Goal: Task Accomplishment & Management: Manage account settings

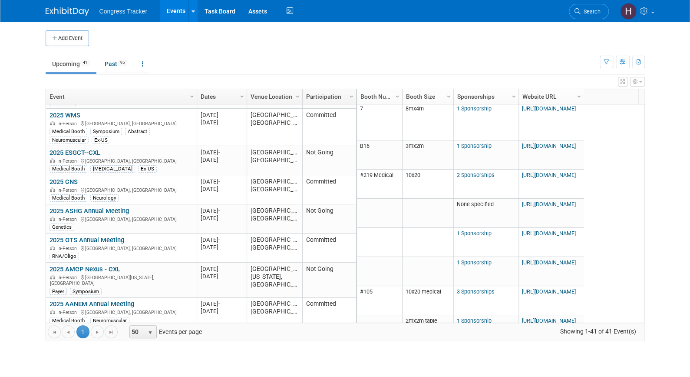
scroll to position [236, 0]
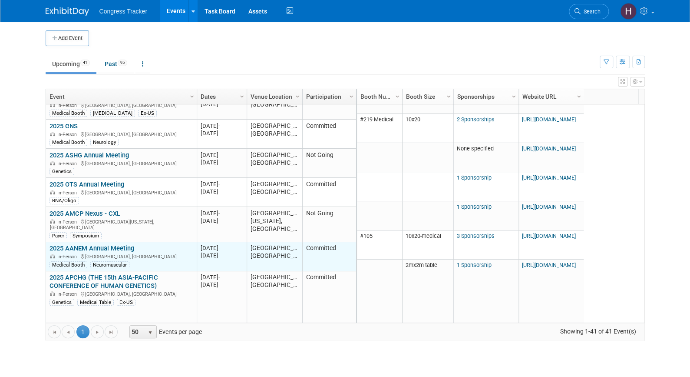
click at [119, 244] on link "2025 AANEM Annual Meeting" at bounding box center [92, 248] width 85 height 8
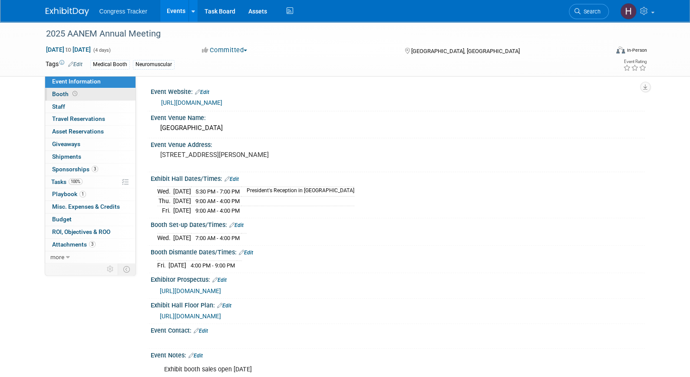
click at [103, 96] on link "Booth" at bounding box center [90, 94] width 90 height 12
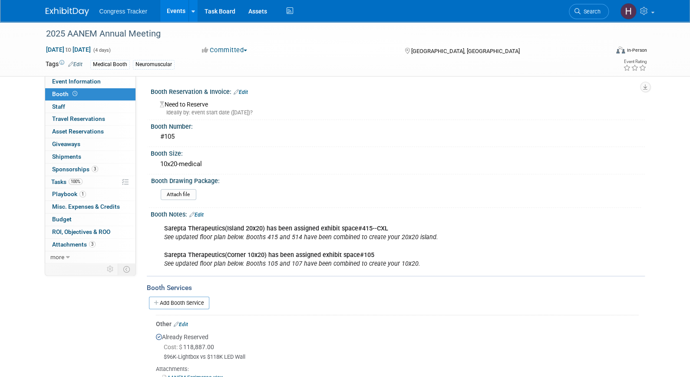
scroll to position [114, 0]
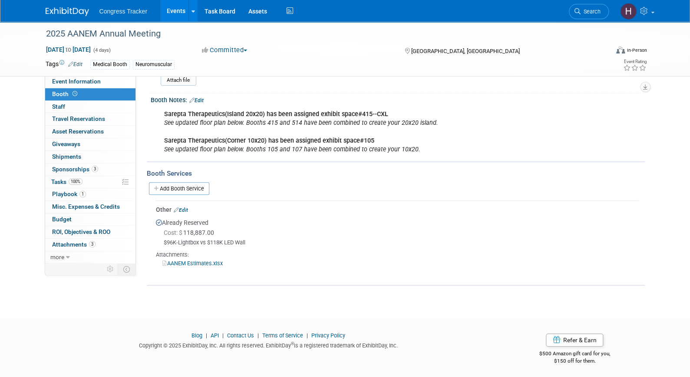
click at [187, 207] on link "Edit" at bounding box center [181, 210] width 14 height 6
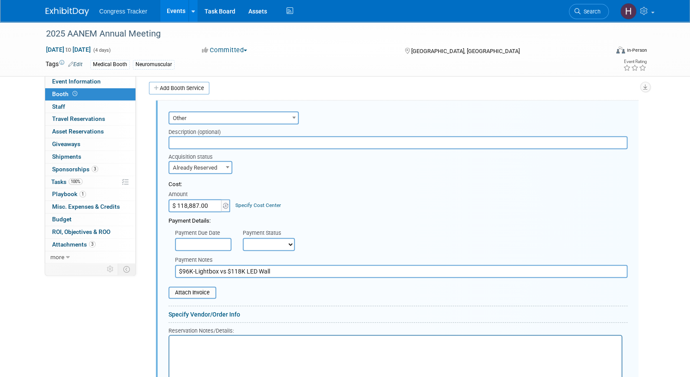
scroll to position [0, 0]
paste input "31,168.34"
type input "$ 131,168.34"
drag, startPoint x: 303, startPoint y: 266, endPoint x: 146, endPoint y: 265, distance: 157.3
click at [146, 265] on div "Event Information Event Info Booth Booth 0 Staff 0 Staff 0 Travel Reservations …" at bounding box center [345, 146] width 613 height 679
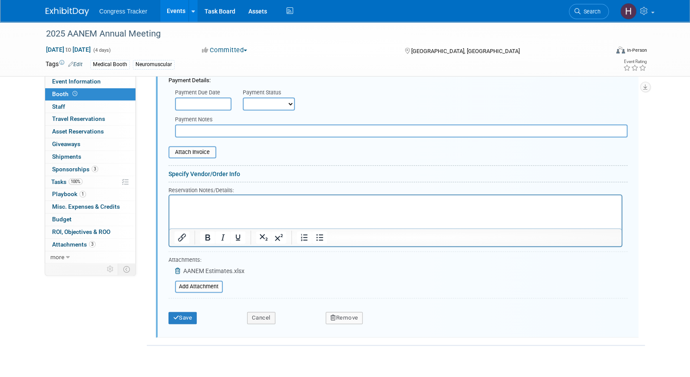
scroll to position [378, 0]
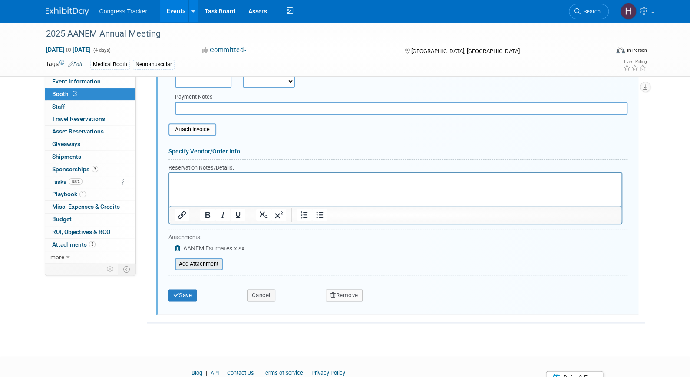
click at [197, 260] on input "file" at bounding box center [170, 264] width 103 height 10
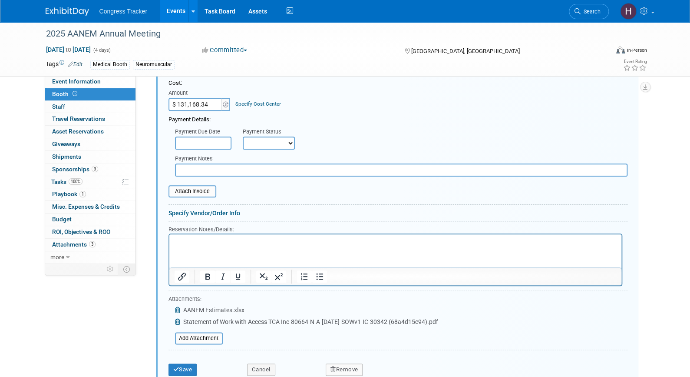
scroll to position [384, 0]
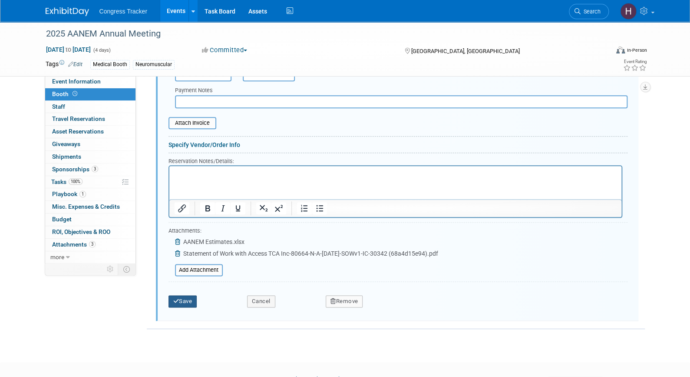
click at [176, 298] on icon "submit" at bounding box center [176, 301] width 6 height 6
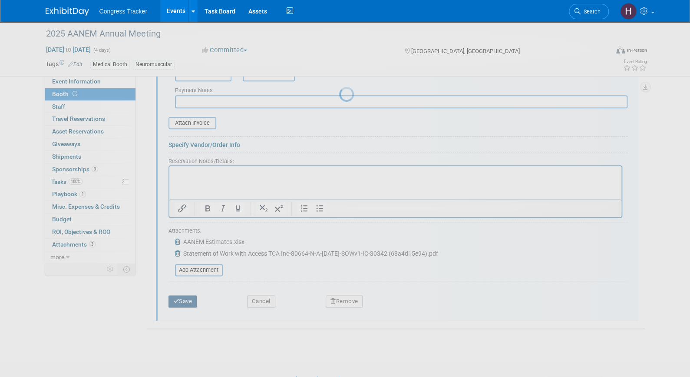
scroll to position [114, 0]
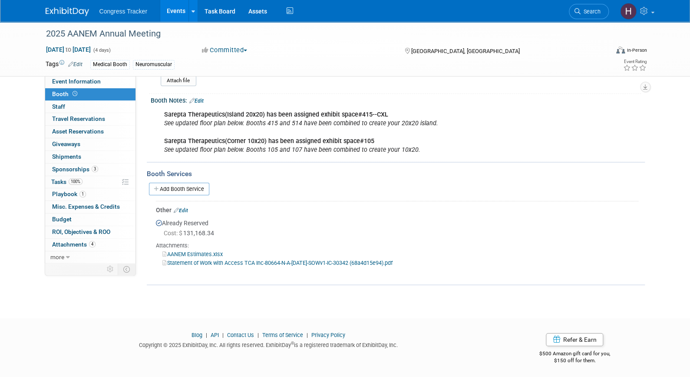
click at [181, 11] on link "Events" at bounding box center [176, 11] width 32 height 22
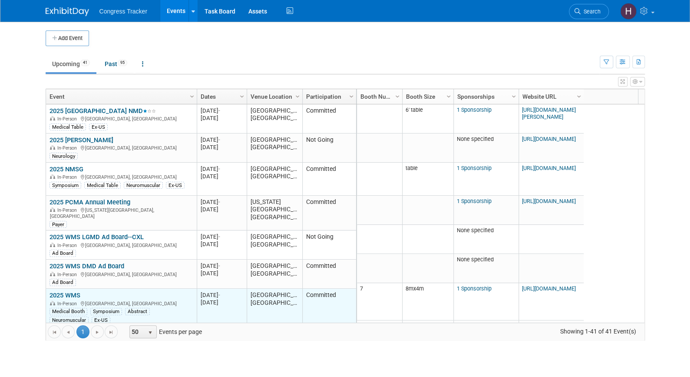
click at [70, 291] on link "2025 WMS" at bounding box center [65, 295] width 31 height 8
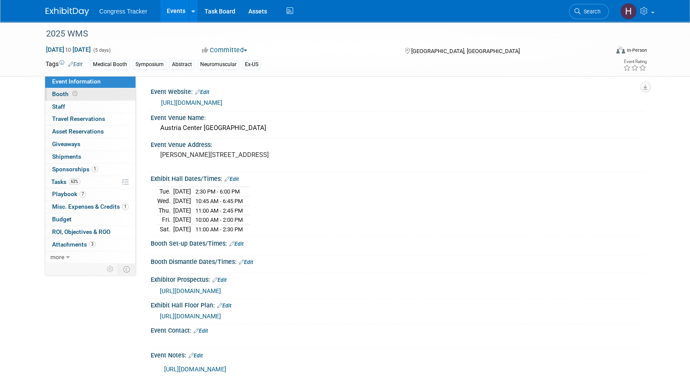
click at [79, 94] on link "Booth" at bounding box center [90, 94] width 90 height 12
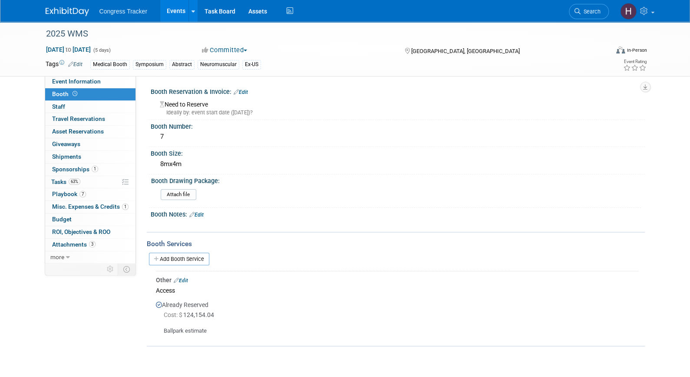
click at [184, 277] on link "Edit" at bounding box center [181, 280] width 14 height 6
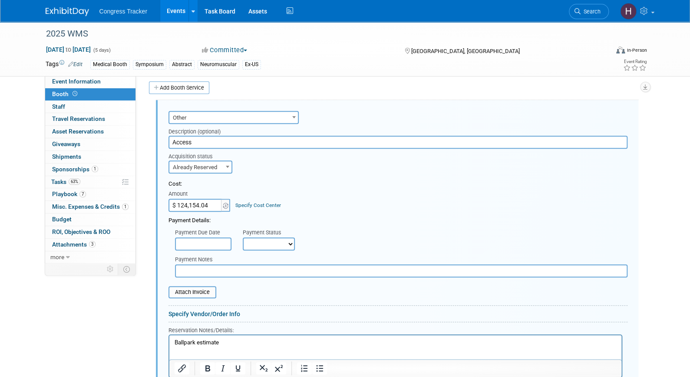
scroll to position [235, 0]
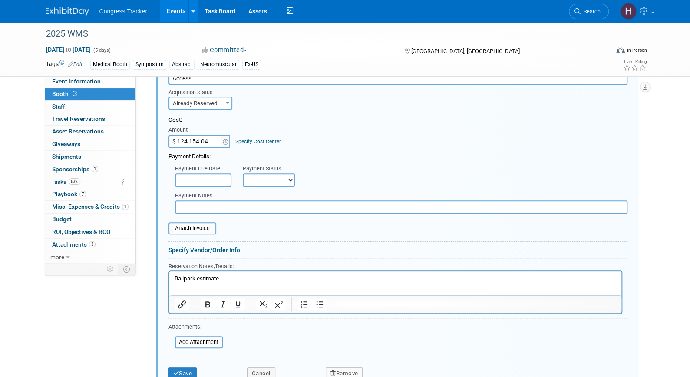
click at [209, 137] on input "$ 124,154.04" at bounding box center [196, 141] width 54 height 13
paste input "7,435.43"
type input "$ 127,435.43"
drag, startPoint x: 232, startPoint y: 275, endPoint x: 156, endPoint y: 270, distance: 75.8
drag, startPoint x: 156, startPoint y: 270, endPoint x: 243, endPoint y: 282, distance: 88.1
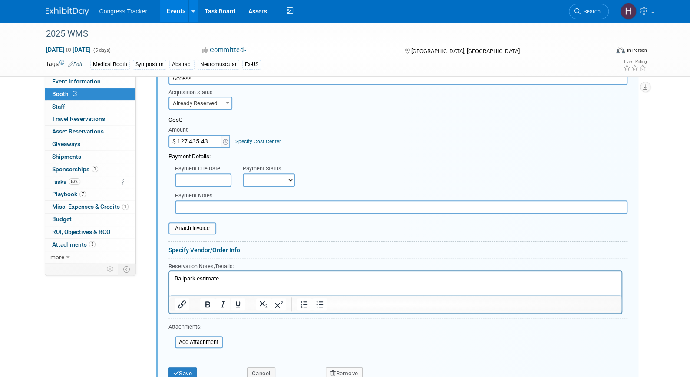
click at [243, 282] on p "Ballpark estimate" at bounding box center [395, 279] width 442 height 8
drag, startPoint x: 243, startPoint y: 282, endPoint x: 310, endPoint y: 545, distance: 272.1
click at [169, 278] on html "Ballpark estimate" at bounding box center [395, 277] width 452 height 12
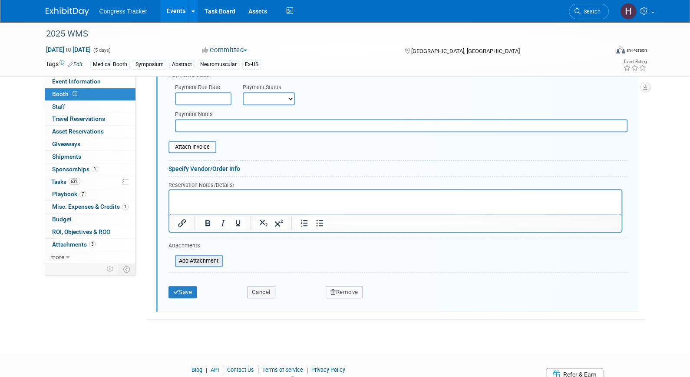
click at [189, 256] on input "file" at bounding box center [170, 260] width 103 height 10
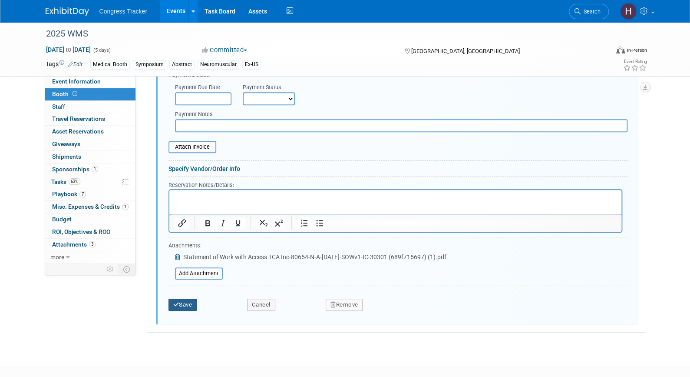
click at [187, 300] on button "Save" at bounding box center [183, 305] width 29 height 12
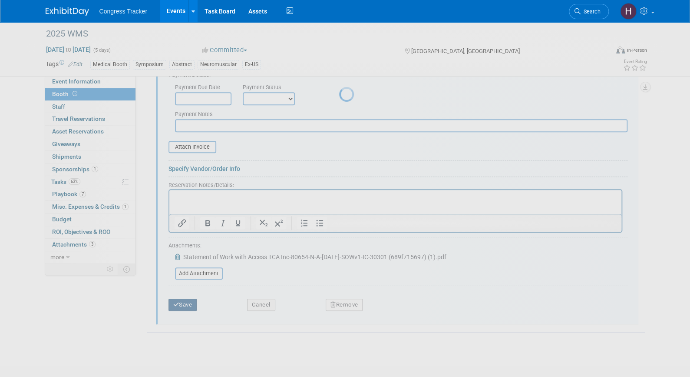
scroll to position [73, 0]
